Goal: Navigation & Orientation: Find specific page/section

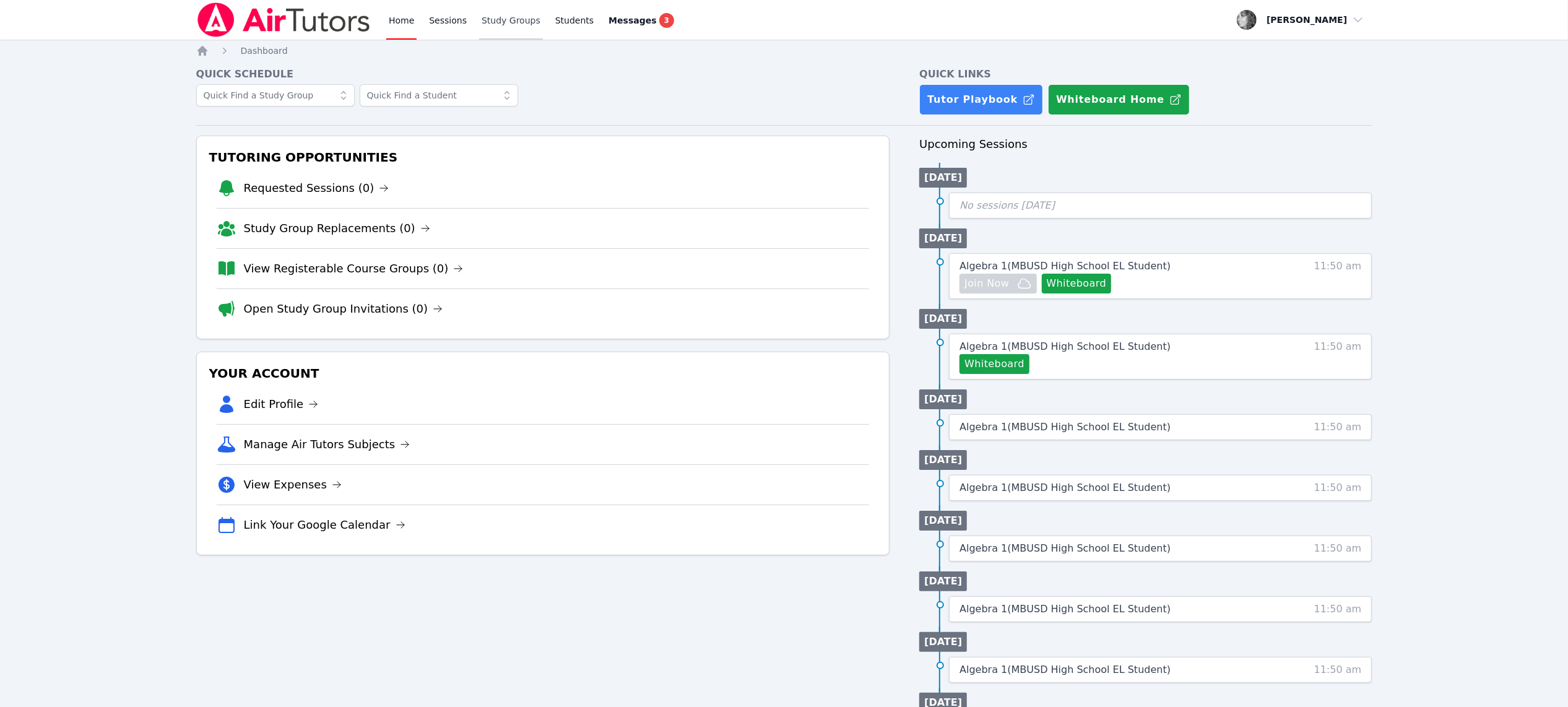
click at [506, 17] on link "Study Groups" at bounding box center [511, 20] width 64 height 39
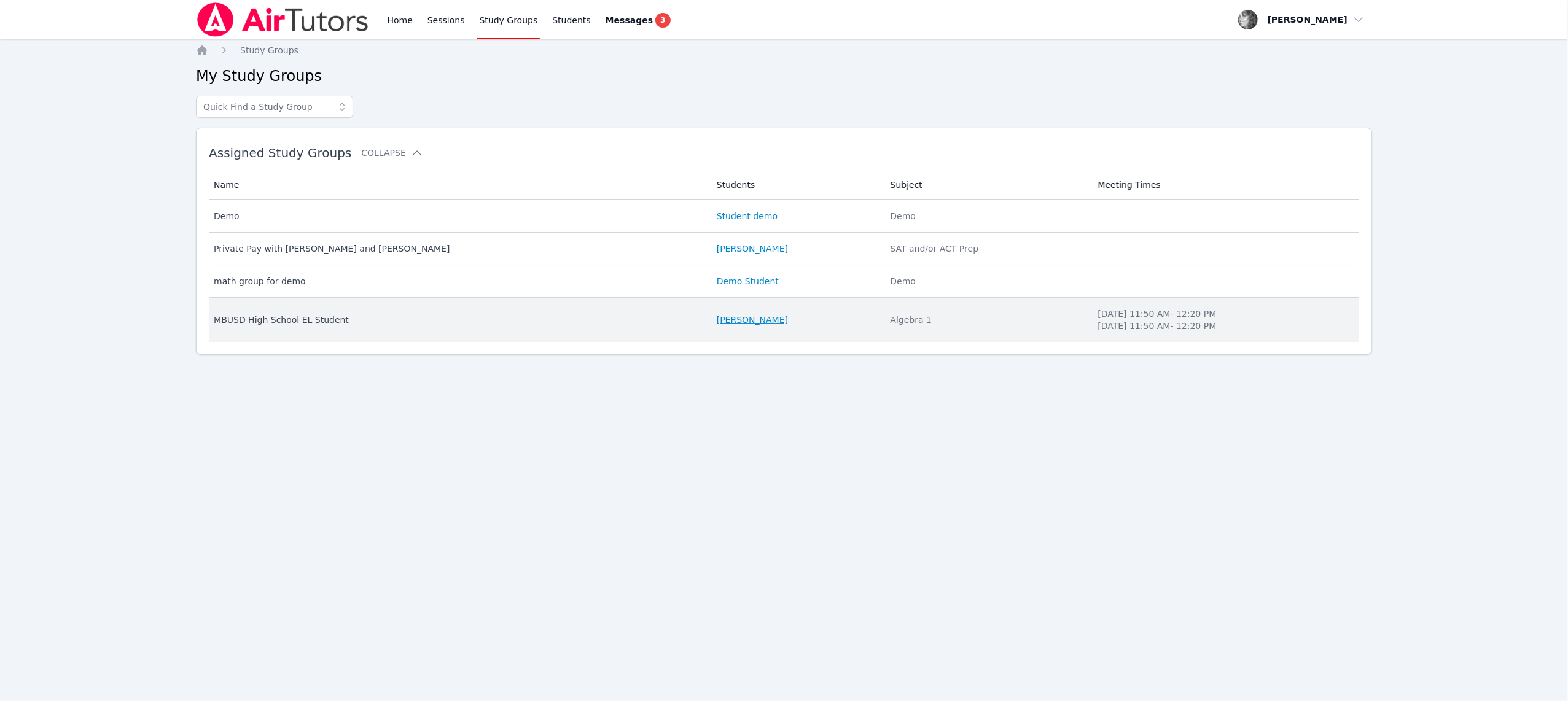
click at [717, 317] on link "[PERSON_NAME]" at bounding box center [752, 320] width 71 height 13
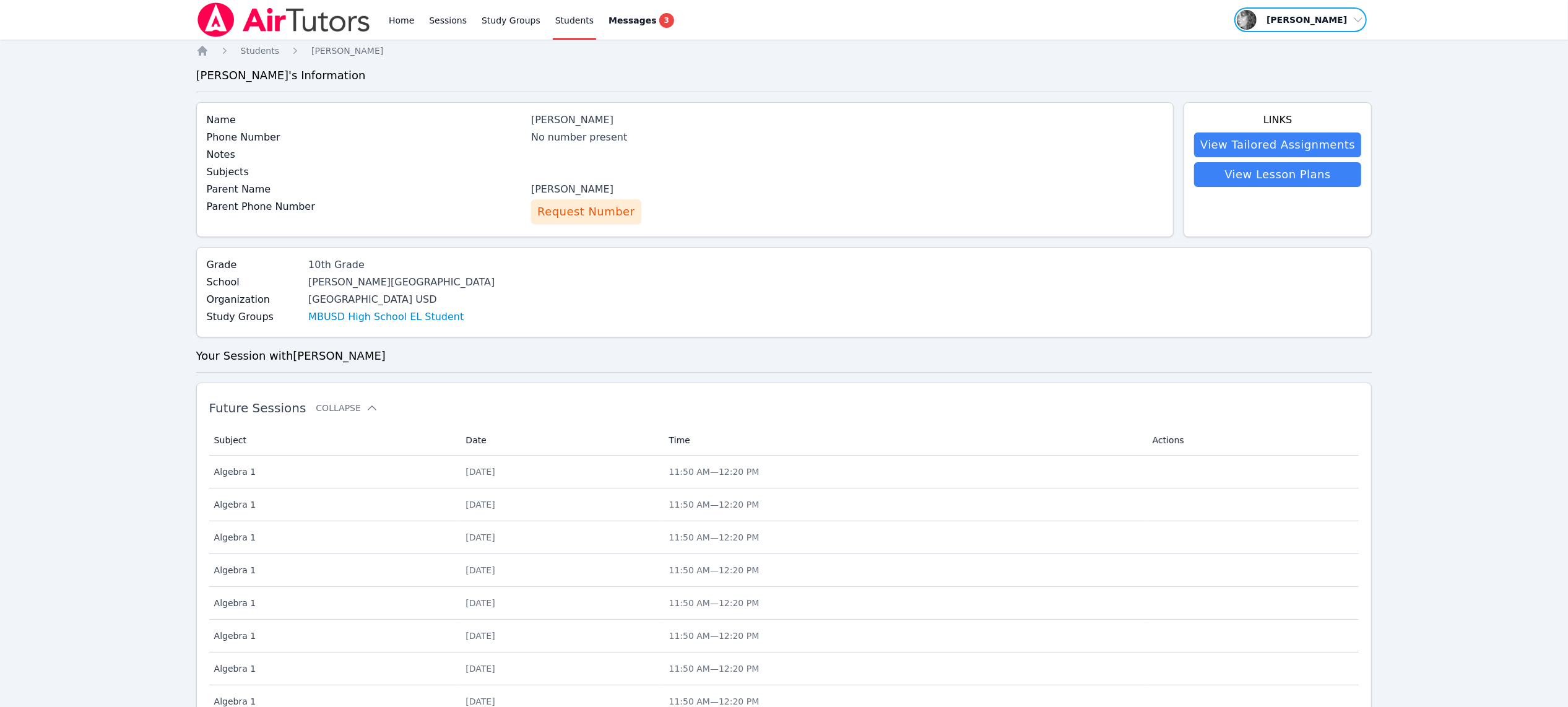
click at [1354, 22] on span "button" at bounding box center [1300, 20] width 135 height 27
click at [1283, 78] on button "Logout" at bounding box center [1304, 71] width 119 height 23
